Goal: Information Seeking & Learning: Learn about a topic

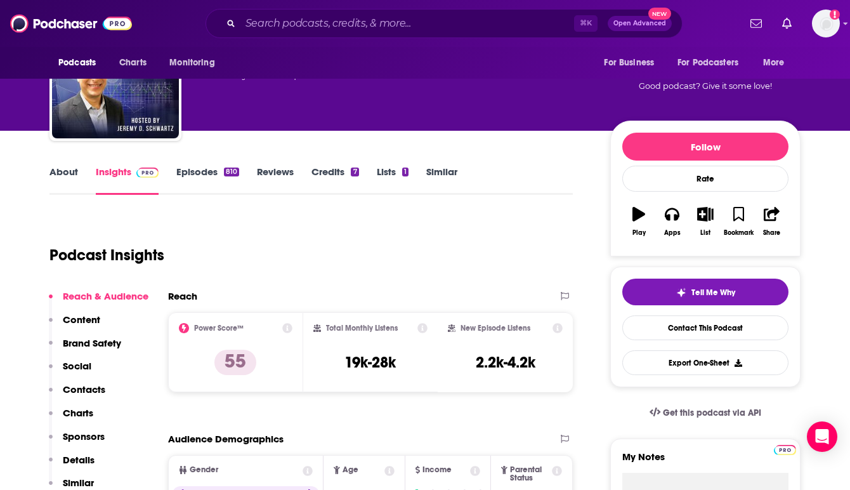
click at [350, 243] on div "Podcast Insights" at bounding box center [305, 247] width 513 height 65
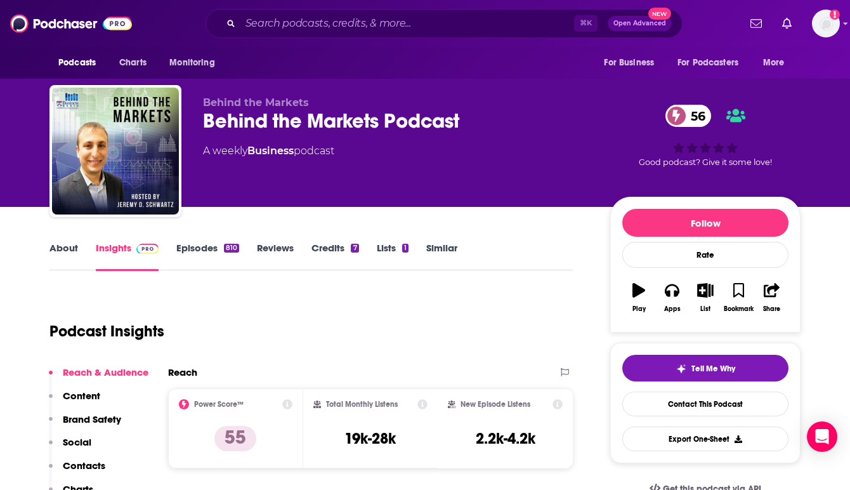
click at [191, 250] on link "Episodes 810" at bounding box center [207, 256] width 63 height 29
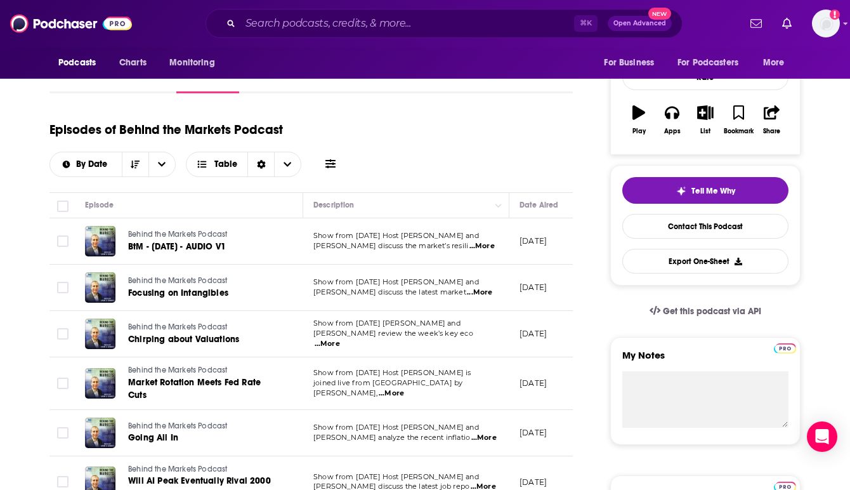
scroll to position [203, 0]
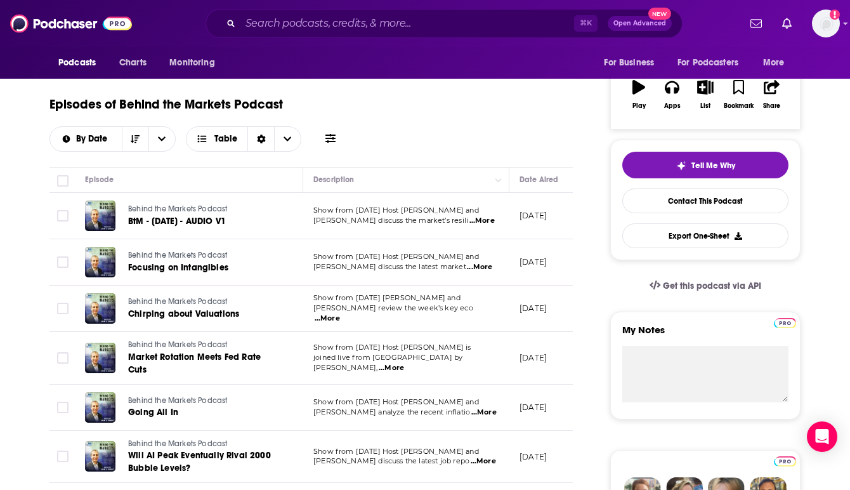
click at [477, 221] on span "...More" at bounding box center [481, 221] width 25 height 10
click at [440, 93] on div "Episodes of Behind the Markets Podcast By Date Table" at bounding box center [310, 119] width 523 height 63
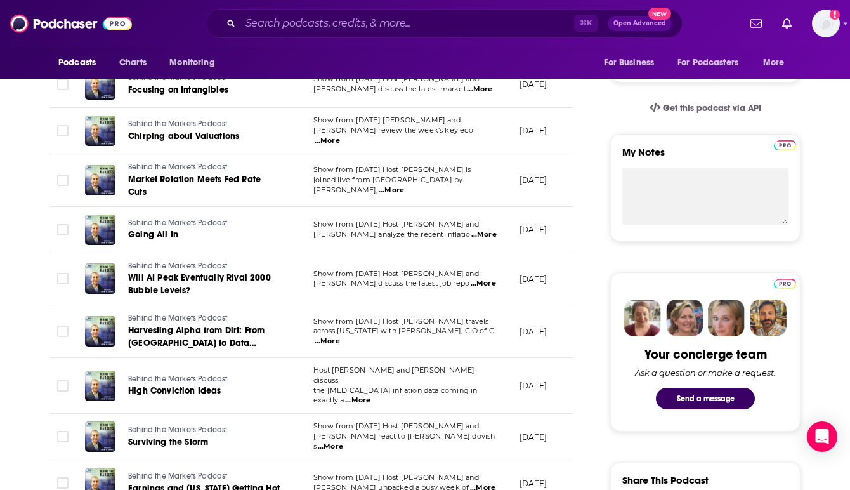
scroll to position [406, 0]
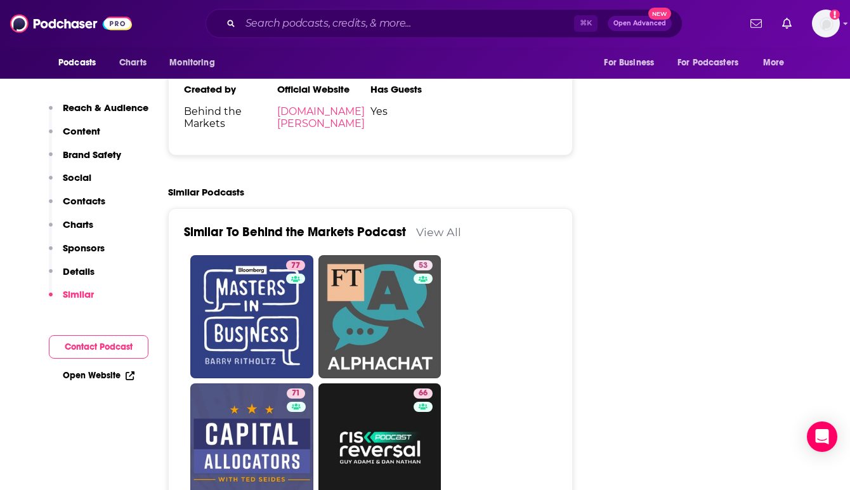
scroll to position [2487, 0]
